Goal: Transaction & Acquisition: Purchase product/service

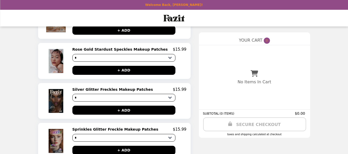
scroll to position [355, 0]
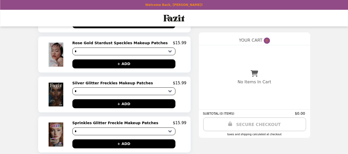
click at [60, 86] on img at bounding box center [56, 95] width 18 height 28
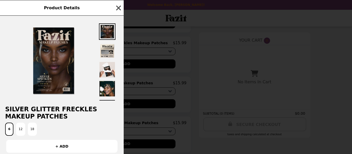
click at [117, 9] on icon "button" at bounding box center [119, 8] width 8 height 8
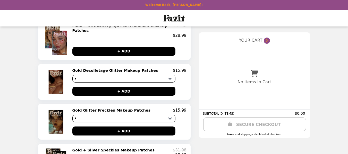
scroll to position [114, 0]
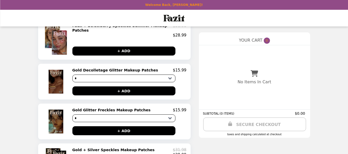
click at [59, 74] on img at bounding box center [56, 82] width 18 height 28
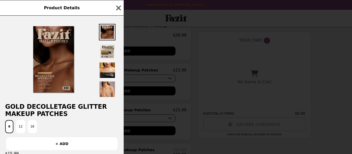
click at [118, 8] on icon "button" at bounding box center [118, 7] width 5 height 5
